Goal: Task Accomplishment & Management: Use online tool/utility

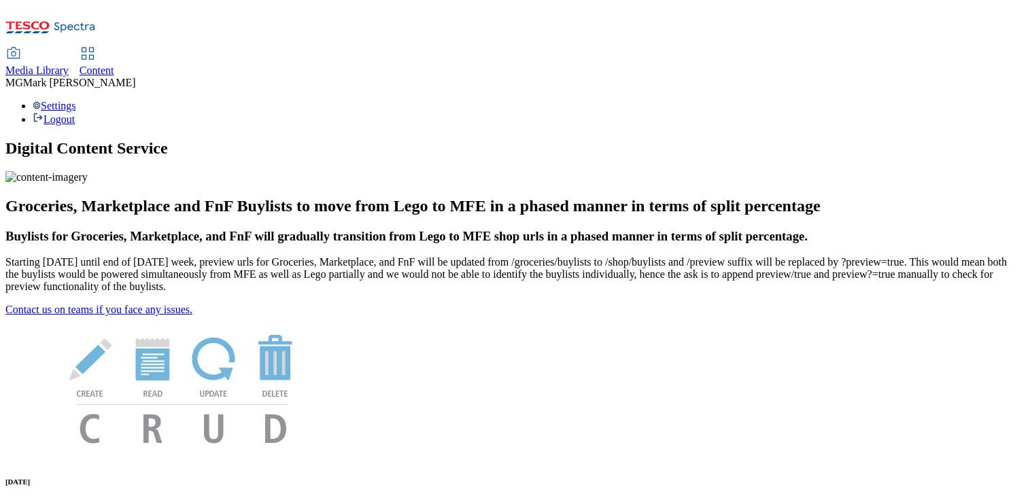
click at [114, 65] on span "Content" at bounding box center [97, 71] width 35 height 12
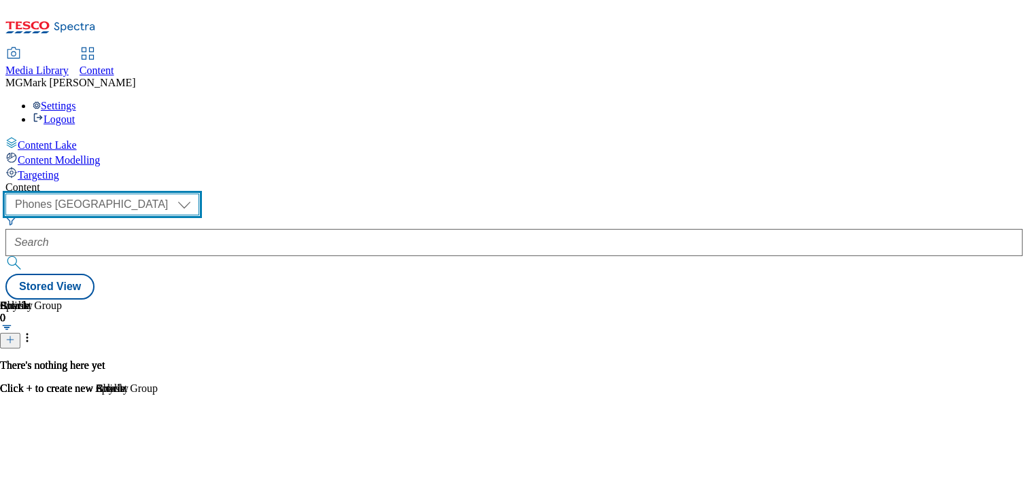
click at [199, 194] on select "Dotcom CZ Dotcom SK ghs-roi ghs-uk Phones UK" at bounding box center [102, 205] width 194 height 22
select select "ghs-uk"
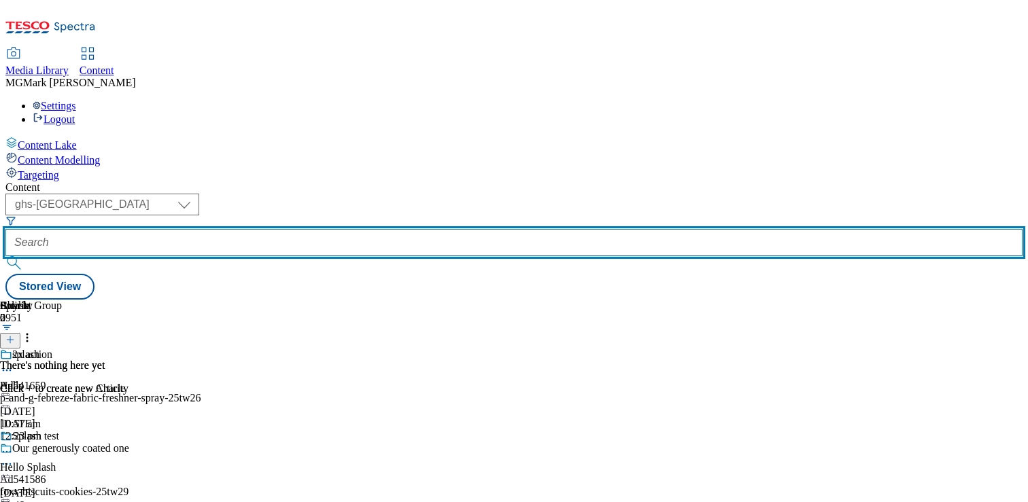
click at [354, 229] on input "text" at bounding box center [513, 242] width 1017 height 27
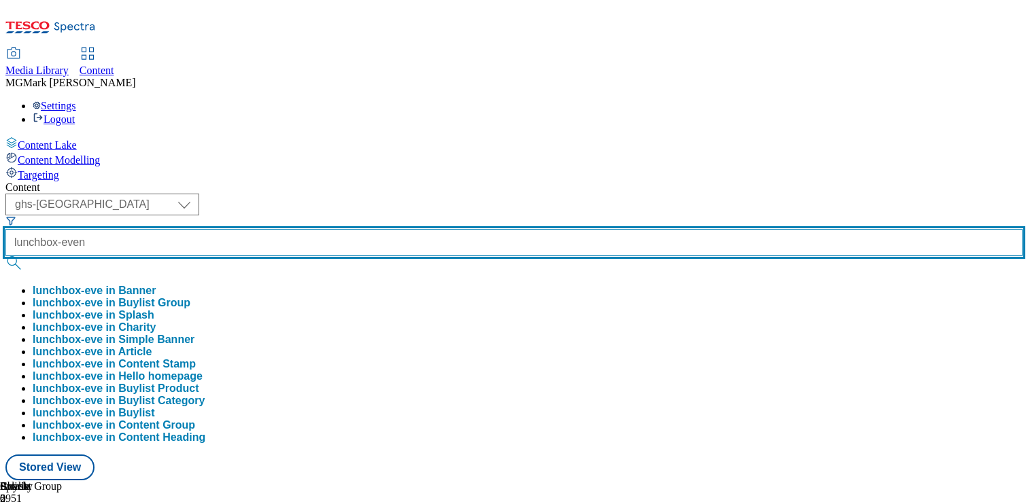
click at [5, 256] on button "submit" at bounding box center [14, 263] width 19 height 14
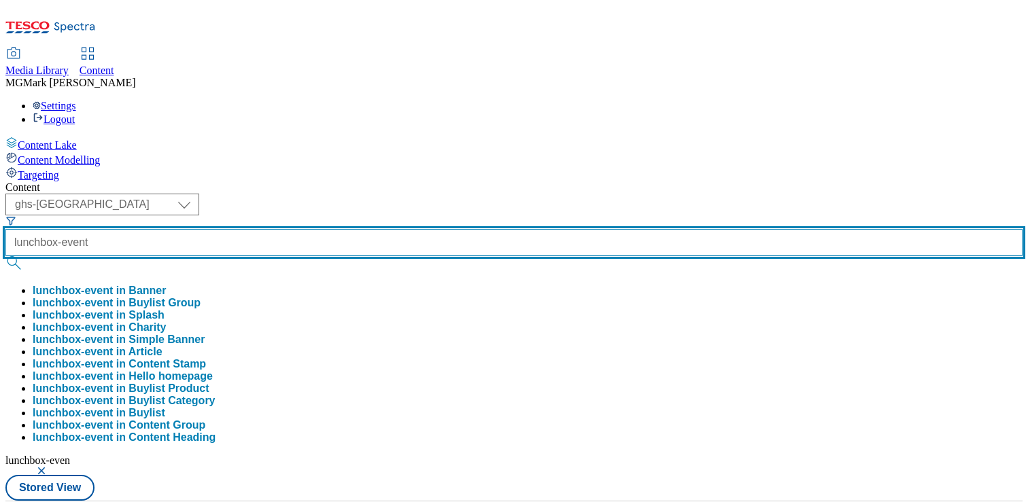
type input "lunchbox-event"
click at [5, 256] on button "submit" at bounding box center [14, 263] width 19 height 14
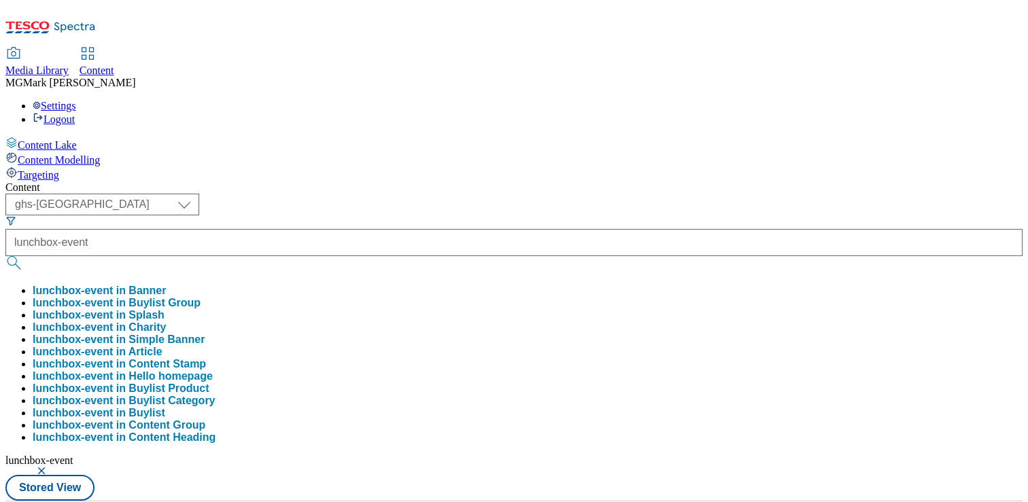
click at [637, 194] on div "( optional ) Dotcom CZ Dotcom SK ghs-roi ghs-uk Phones UK ghs-uk lunchbox-event…" at bounding box center [513, 347] width 1017 height 307
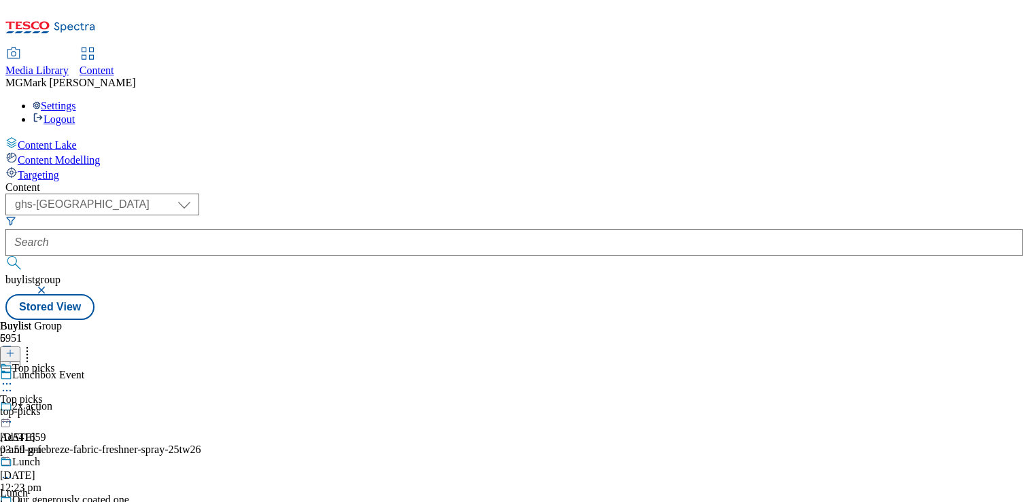
click at [14, 384] on icon at bounding box center [7, 391] width 14 height 14
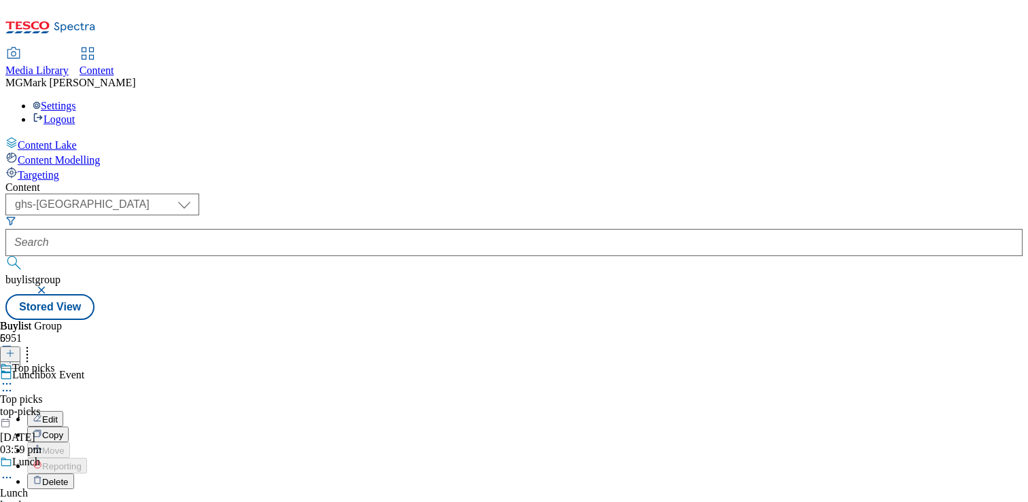
click at [14, 384] on icon at bounding box center [7, 391] width 14 height 14
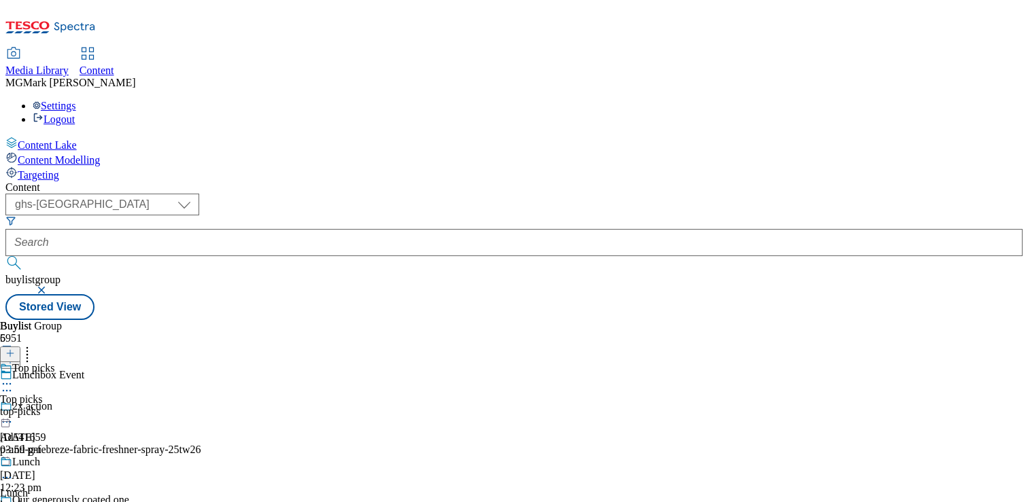
click at [14, 377] on icon at bounding box center [7, 384] width 14 height 14
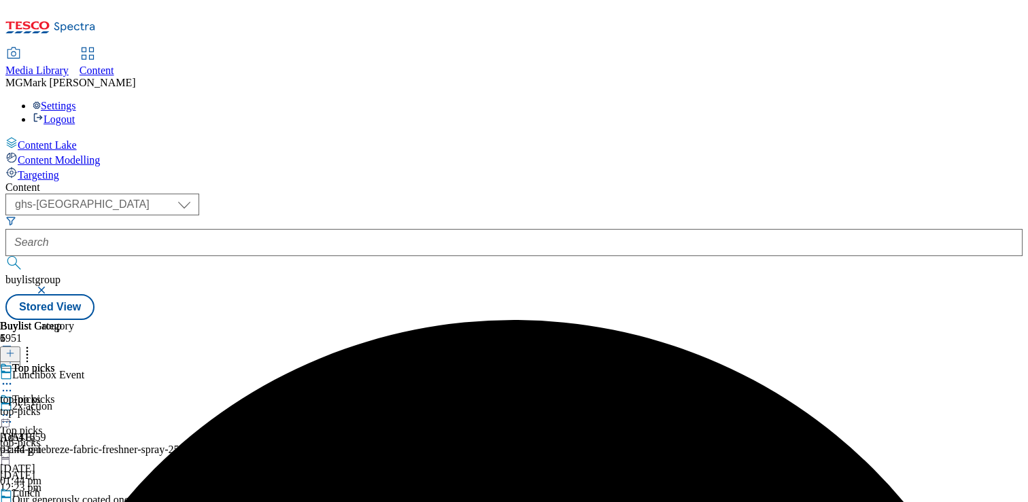
click at [14, 502] on icon at bounding box center [7, 509] width 14 height 14
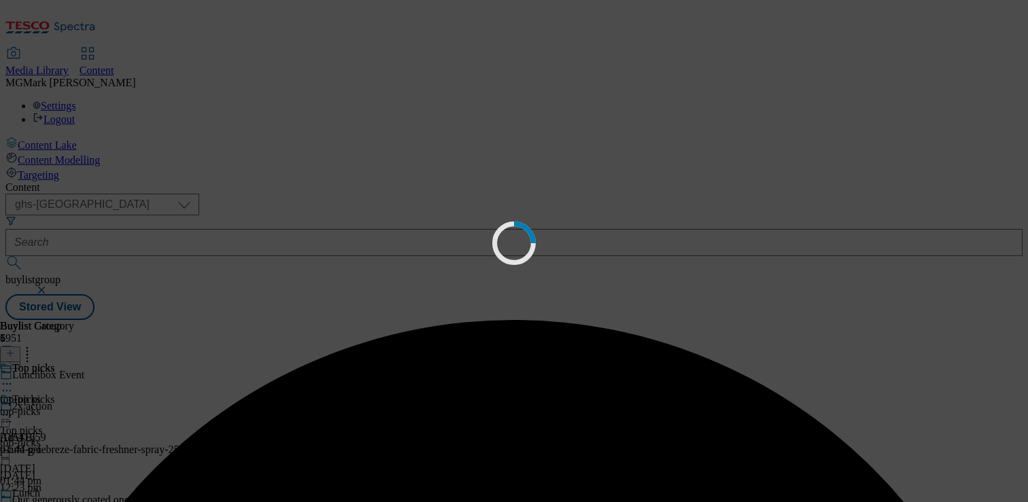
scroll to position [0, 0]
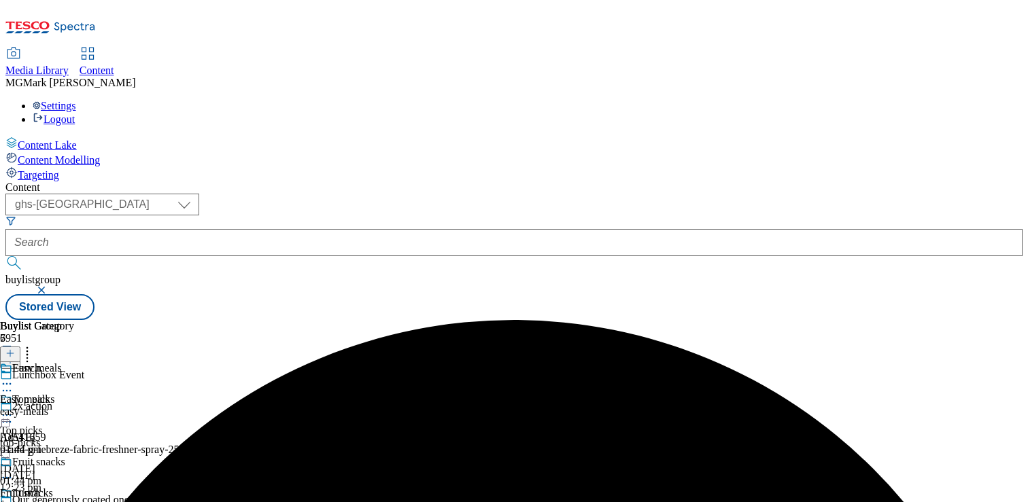
scroll to position [116, 0]
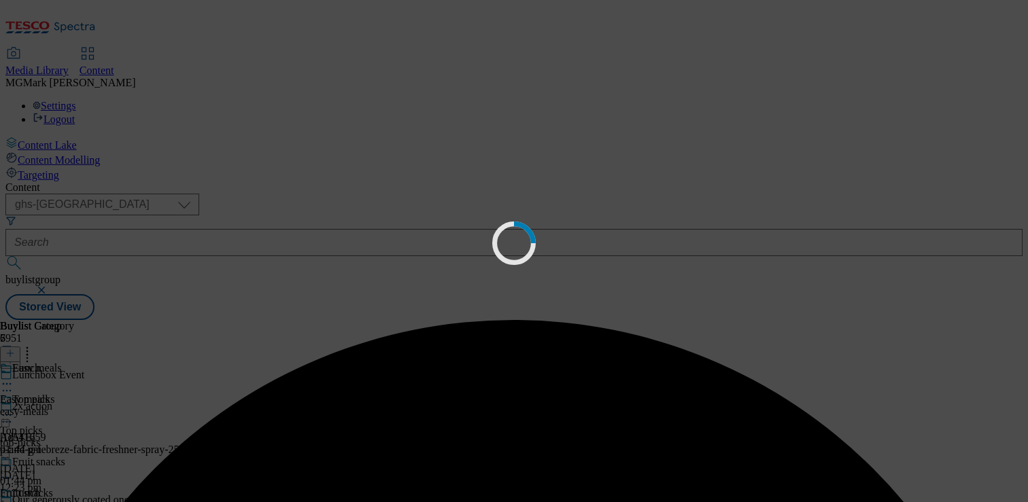
scroll to position [0, 0]
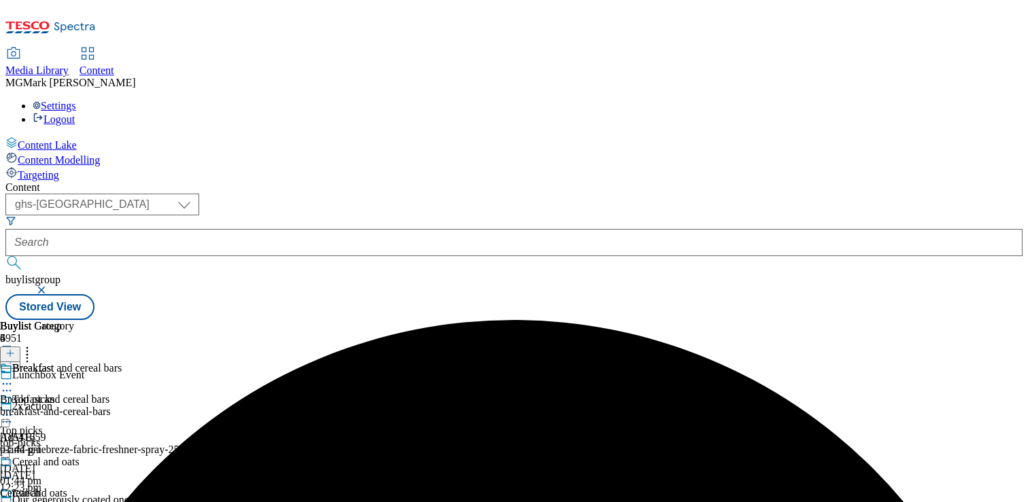
scroll to position [224, 0]
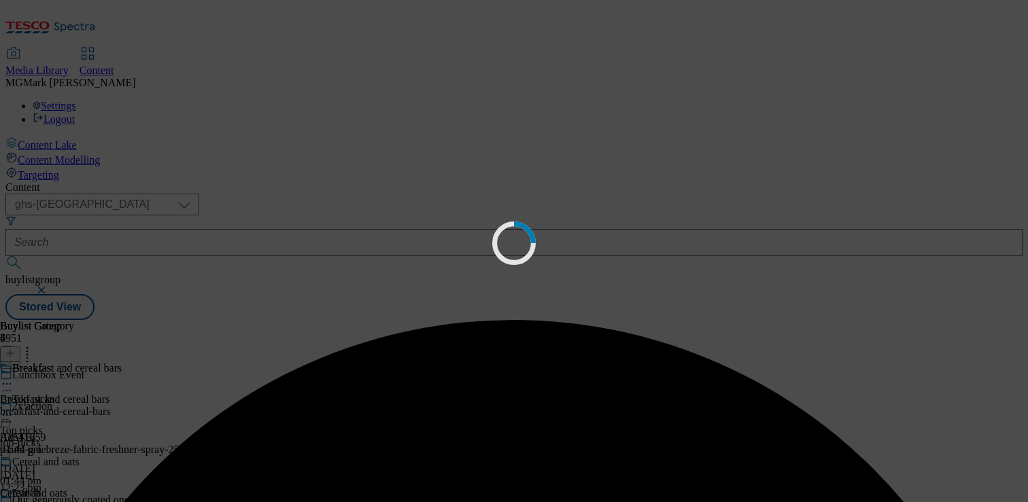
scroll to position [0, 0]
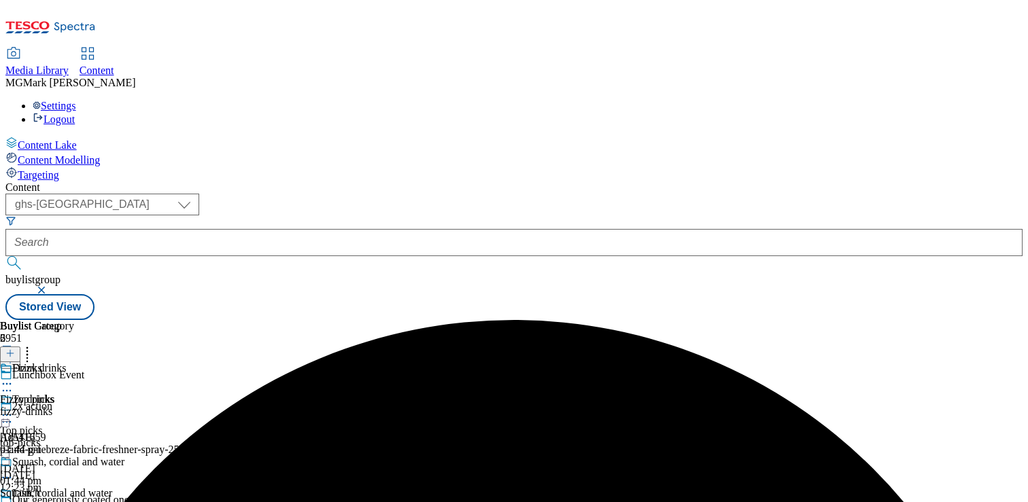
scroll to position [407, 0]
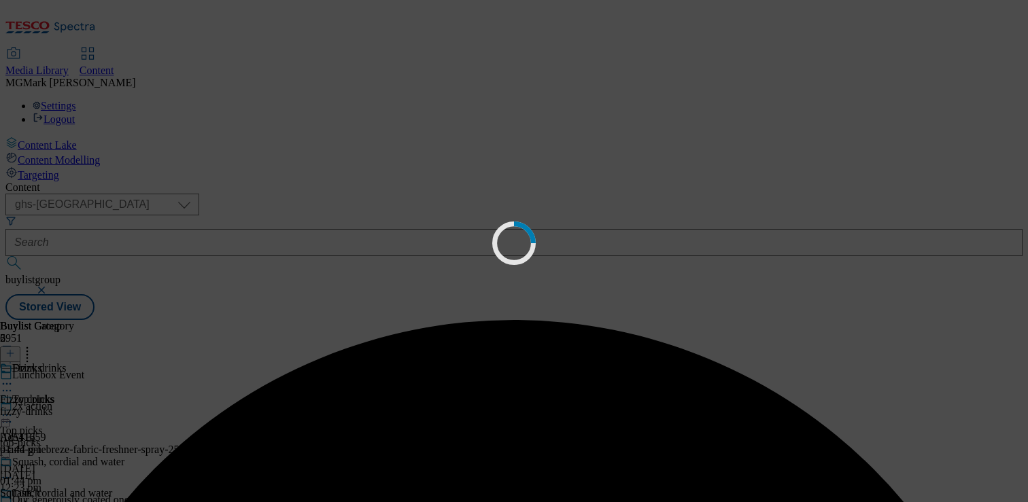
scroll to position [0, 0]
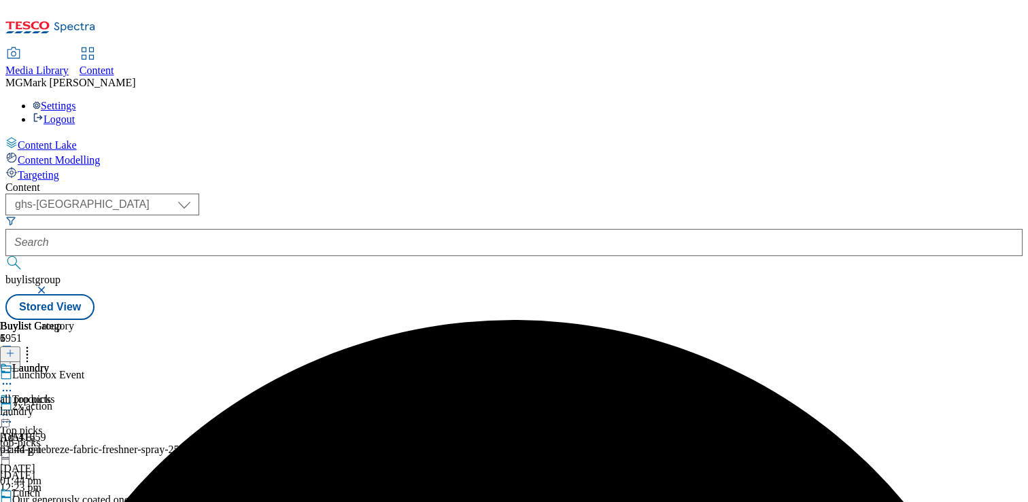
scroll to position [133, 0]
